Goal: Complete application form

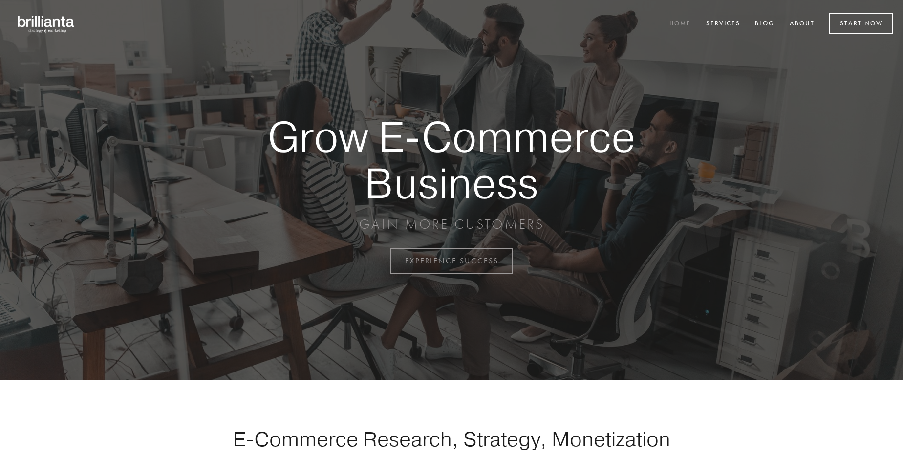
scroll to position [2563, 0]
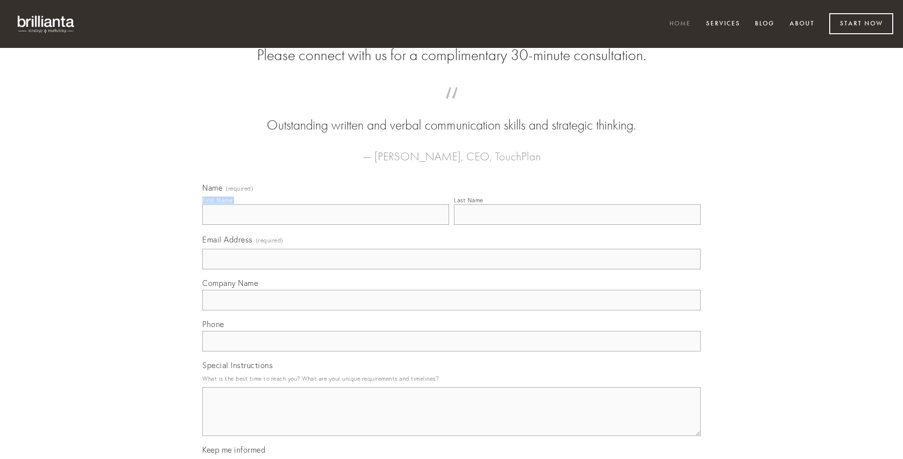
type input "[PERSON_NAME]"
click at [577, 225] on input "Last Name" at bounding box center [577, 214] width 247 height 21
type input "[PERSON_NAME]"
click at [452, 269] on input "Email Address (required)" at bounding box center [451, 259] width 499 height 21
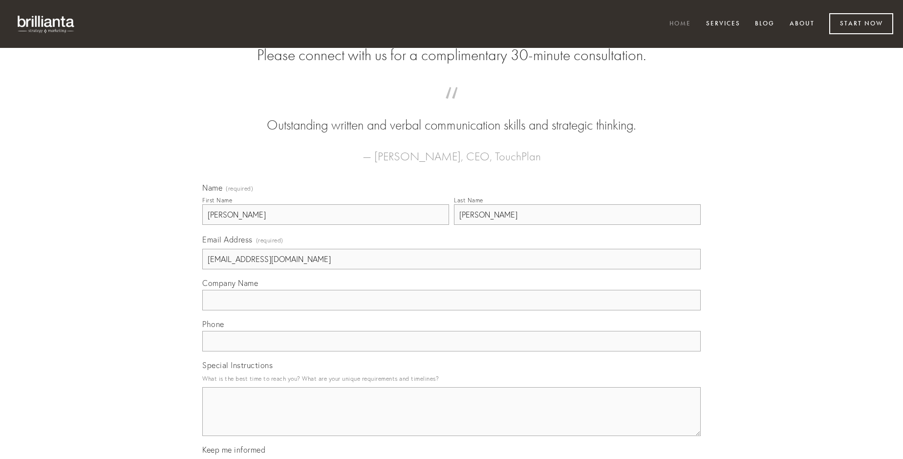
type input "[EMAIL_ADDRESS][DOMAIN_NAME]"
click at [452, 310] on input "Company Name" at bounding box center [451, 300] width 499 height 21
type input "tantillus"
click at [452, 352] on input "text" at bounding box center [451, 341] width 499 height 21
click at [452, 420] on textarea "Special Instructions" at bounding box center [451, 411] width 499 height 49
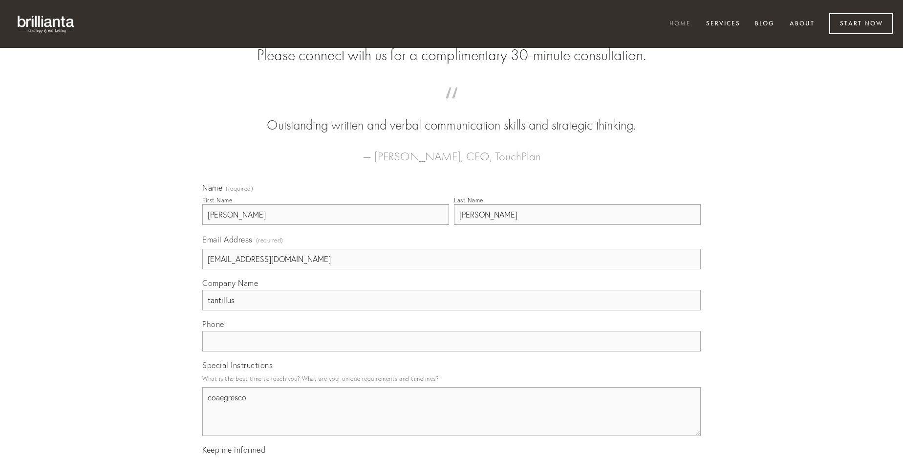
type textarea "coaegresco"
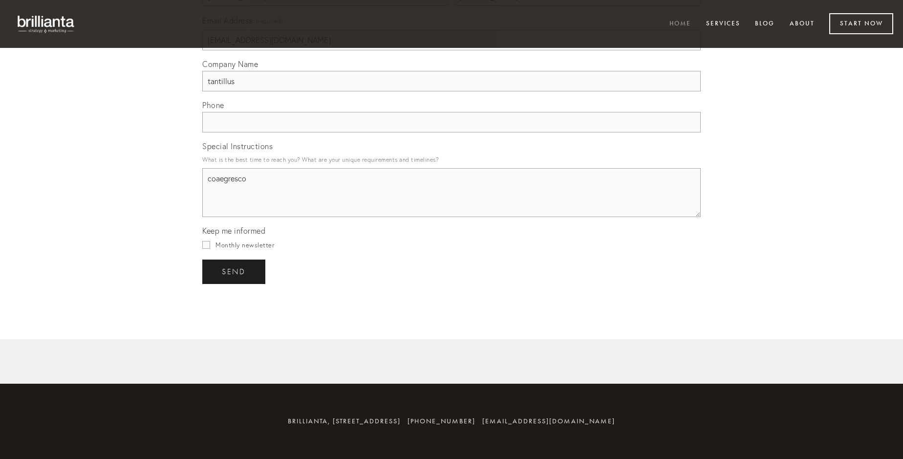
click at [235, 271] on span "send" at bounding box center [234, 271] width 24 height 9
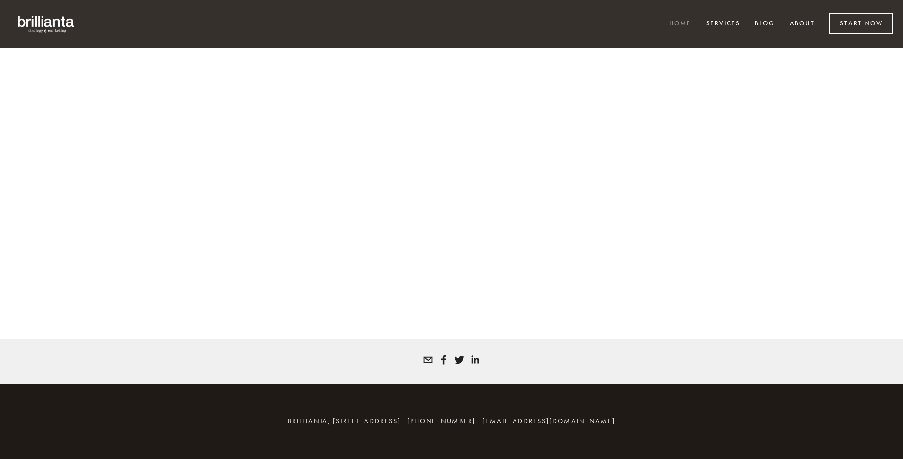
scroll to position [2550, 0]
